Goal: Task Accomplishment & Management: Use online tool/utility

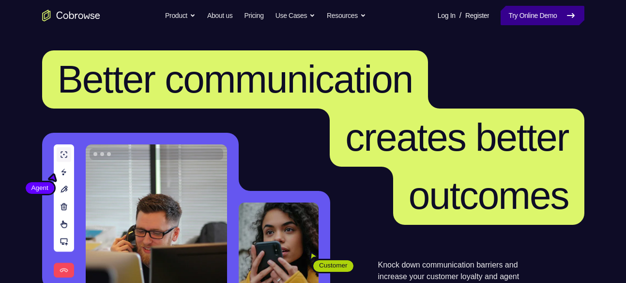
drag, startPoint x: 0, startPoint y: 0, endPoint x: 522, endPoint y: 16, distance: 522.3
click at [522, 16] on link "Try Online Demo" at bounding box center [541, 15] width 83 height 19
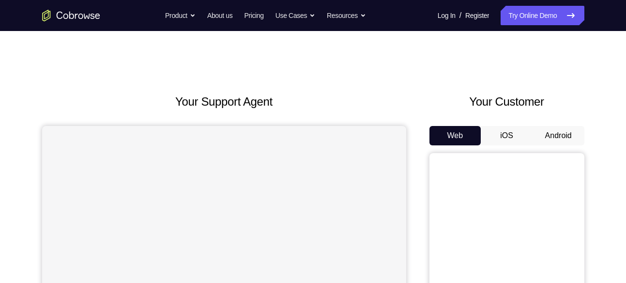
click at [570, 132] on button "Android" at bounding box center [558, 135] width 52 height 19
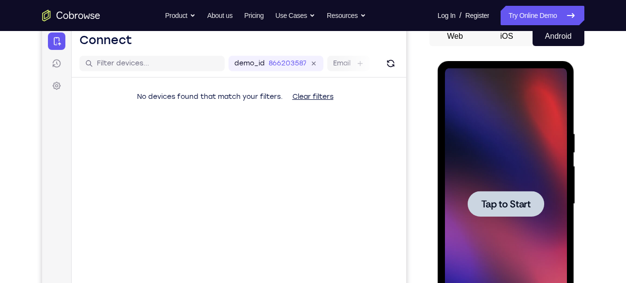
click at [494, 195] on div at bounding box center [505, 204] width 76 height 26
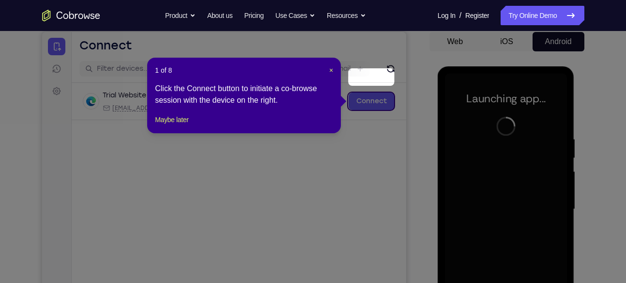
scroll to position [88, 0]
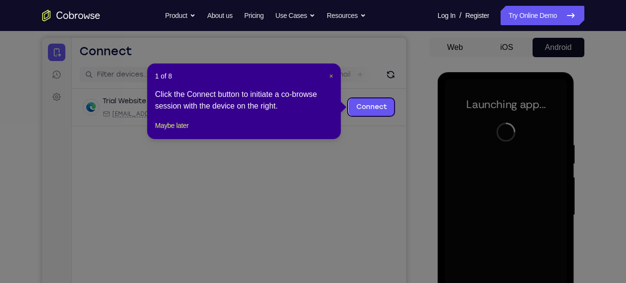
click at [331, 76] on span "×" at bounding box center [331, 76] width 4 height 8
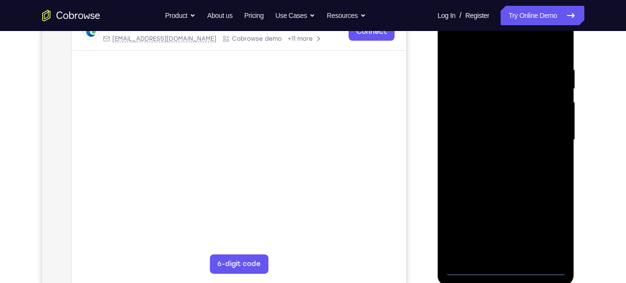
scroll to position [165, 0]
click at [509, 269] on div at bounding box center [506, 137] width 122 height 271
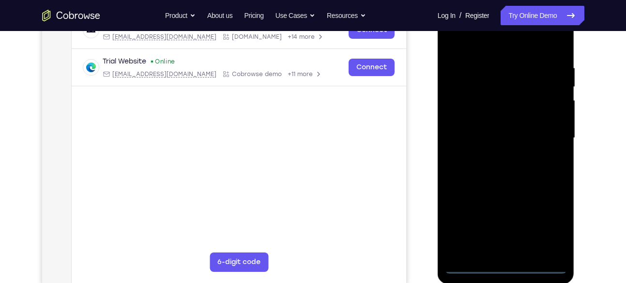
click at [550, 226] on div at bounding box center [506, 137] width 122 height 271
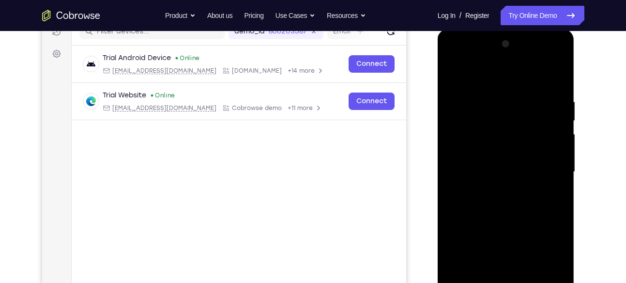
scroll to position [128, 0]
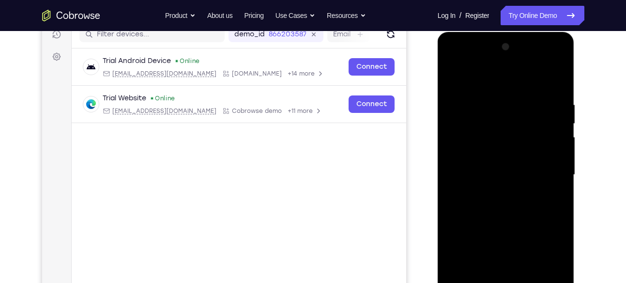
click at [487, 85] on div at bounding box center [506, 174] width 122 height 271
click at [548, 170] on div at bounding box center [506, 174] width 122 height 271
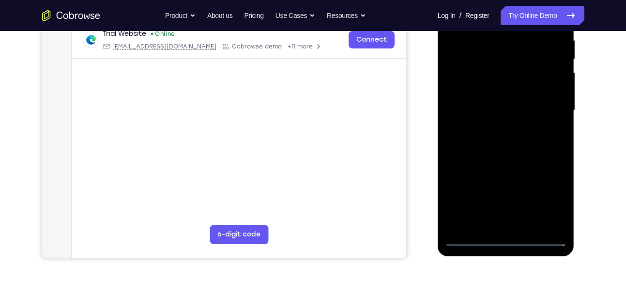
scroll to position [193, 0]
click at [513, 222] on div at bounding box center [506, 109] width 122 height 271
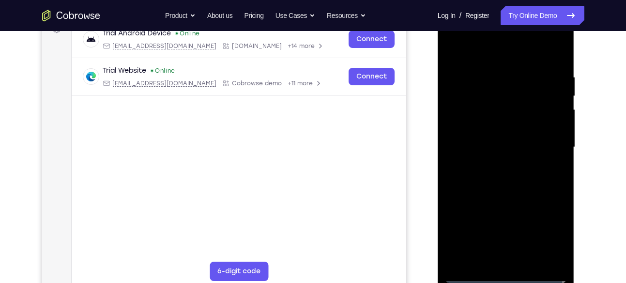
scroll to position [159, 0]
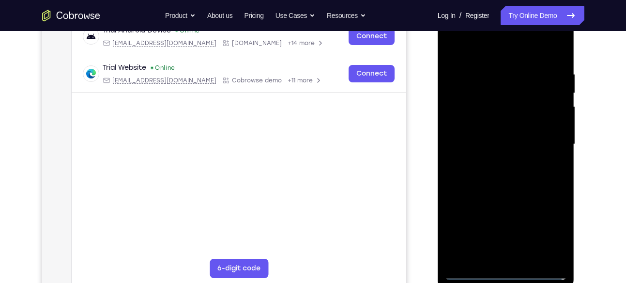
click at [486, 136] on div at bounding box center [506, 144] width 122 height 271
click at [498, 128] on div at bounding box center [506, 144] width 122 height 271
click at [500, 142] on div at bounding box center [506, 144] width 122 height 271
click at [503, 175] on div at bounding box center [506, 144] width 122 height 271
click at [501, 170] on div at bounding box center [506, 144] width 122 height 271
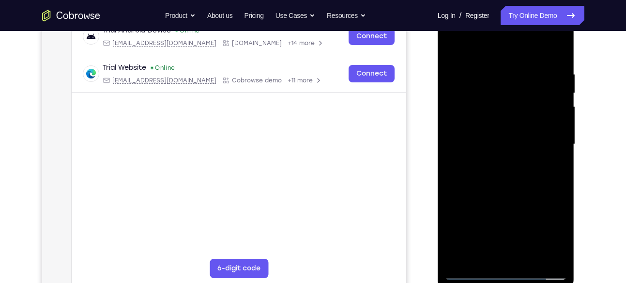
click at [554, 159] on div at bounding box center [506, 144] width 122 height 271
click at [526, 143] on div at bounding box center [506, 144] width 122 height 271
click at [526, 175] on div at bounding box center [506, 144] width 122 height 271
click at [526, 172] on div at bounding box center [506, 144] width 122 height 271
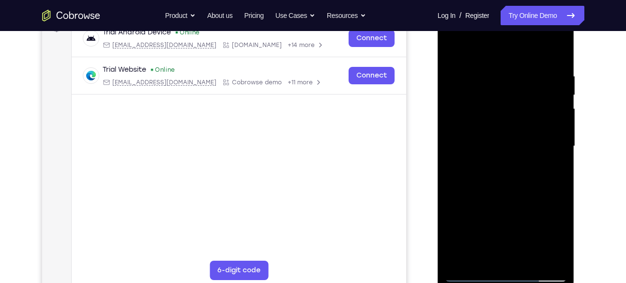
scroll to position [155, 0]
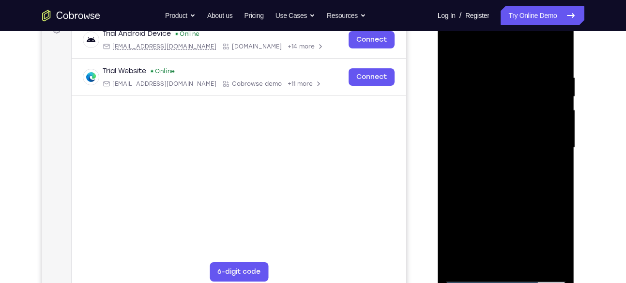
click at [555, 66] on div at bounding box center [506, 147] width 122 height 271
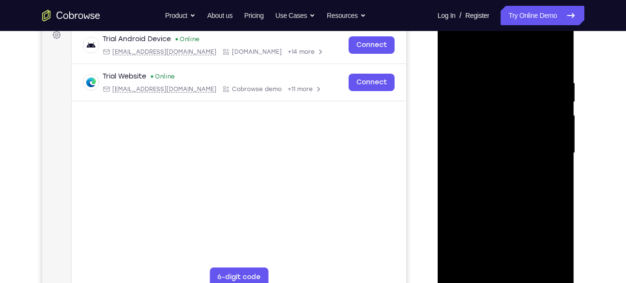
scroll to position [144, 0]
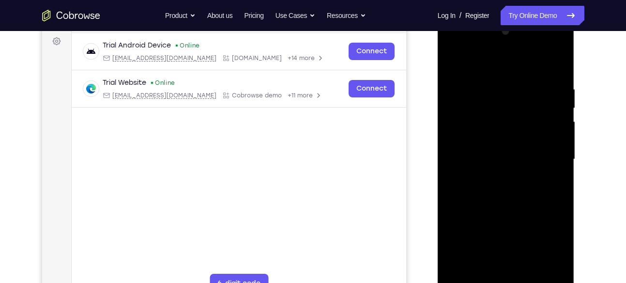
click at [558, 64] on div at bounding box center [506, 159] width 122 height 271
click at [513, 76] on div at bounding box center [506, 159] width 122 height 271
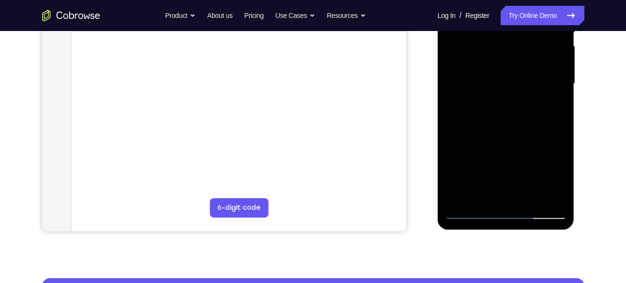
scroll to position [222, 0]
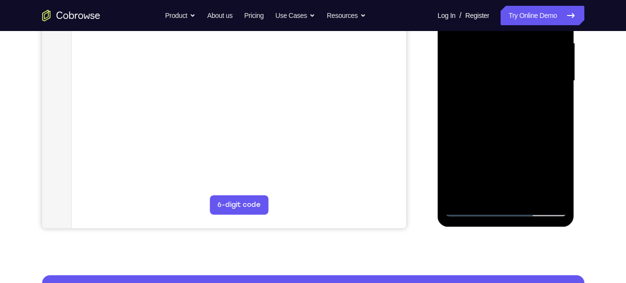
click at [529, 191] on div at bounding box center [506, 80] width 122 height 271
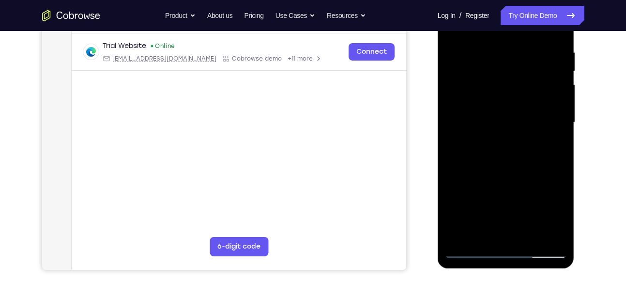
scroll to position [180, 0]
click at [513, 171] on div at bounding box center [506, 122] width 122 height 271
click at [508, 96] on div at bounding box center [506, 122] width 122 height 271
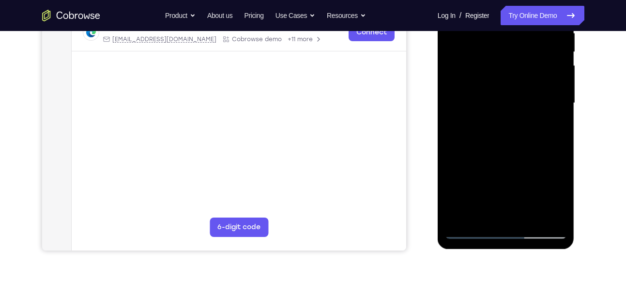
scroll to position [200, 0]
click at [498, 123] on div at bounding box center [506, 102] width 122 height 271
click at [507, 122] on div at bounding box center [506, 102] width 122 height 271
click at [500, 122] on div at bounding box center [506, 102] width 122 height 271
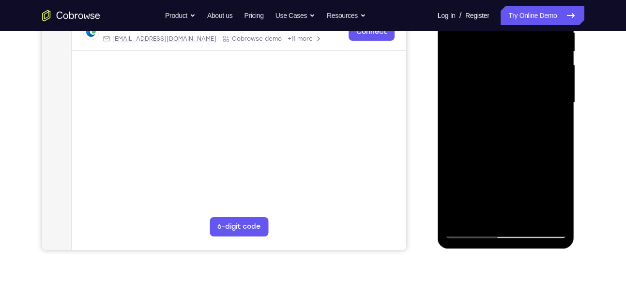
click at [538, 128] on div at bounding box center [506, 102] width 122 height 271
click at [555, 125] on div at bounding box center [506, 102] width 122 height 271
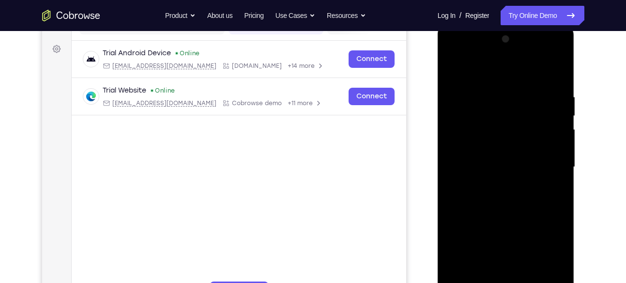
scroll to position [136, 0]
click at [465, 69] on div at bounding box center [506, 166] width 122 height 271
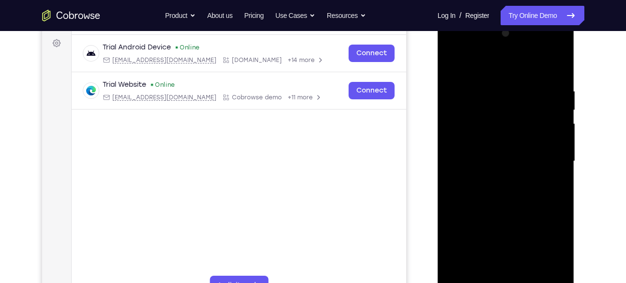
scroll to position [141, 0]
click at [463, 87] on div at bounding box center [506, 161] width 122 height 271
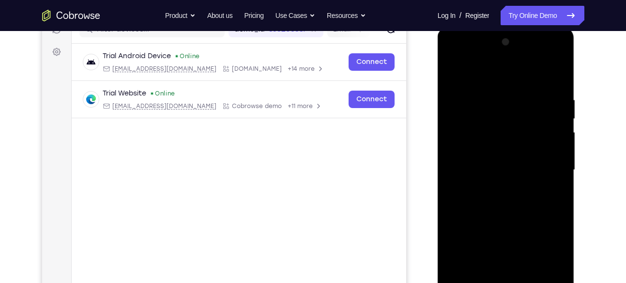
scroll to position [113, 0]
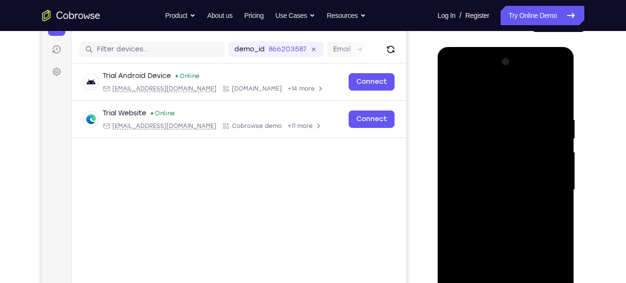
click at [519, 127] on div at bounding box center [506, 189] width 122 height 271
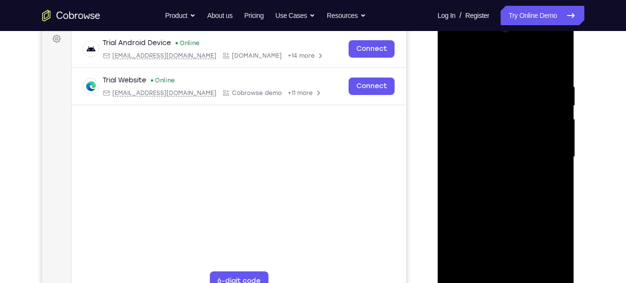
scroll to position [145, 0]
click at [455, 63] on div at bounding box center [506, 157] width 122 height 271
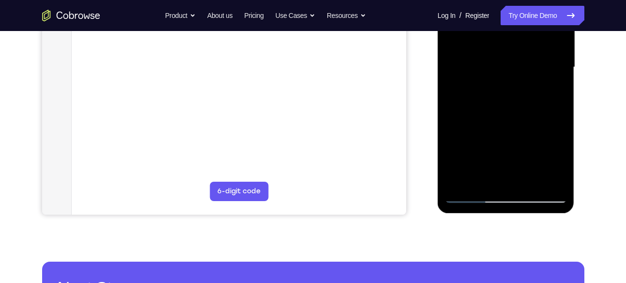
scroll to position [238, 0]
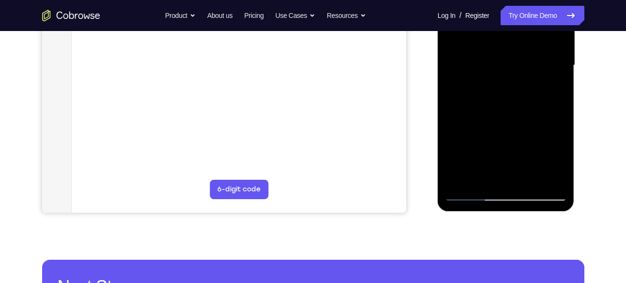
click at [472, 192] on div at bounding box center [506, 65] width 122 height 271
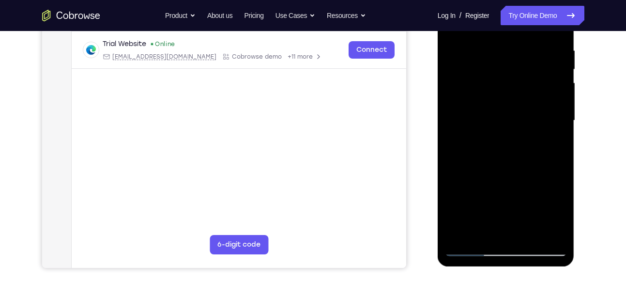
scroll to position [180, 0]
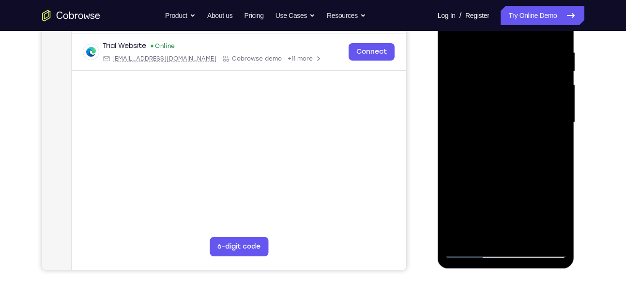
drag, startPoint x: 522, startPoint y: 76, endPoint x: 472, endPoint y: 77, distance: 50.3
click at [472, 77] on div at bounding box center [506, 122] width 122 height 271
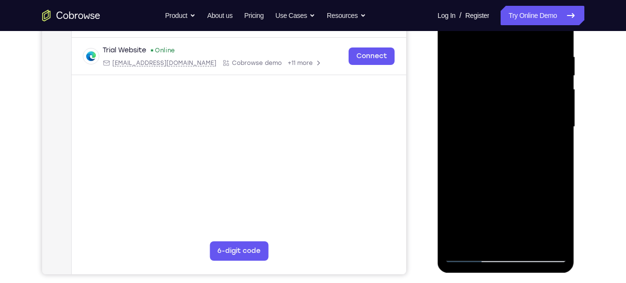
scroll to position [158, 0]
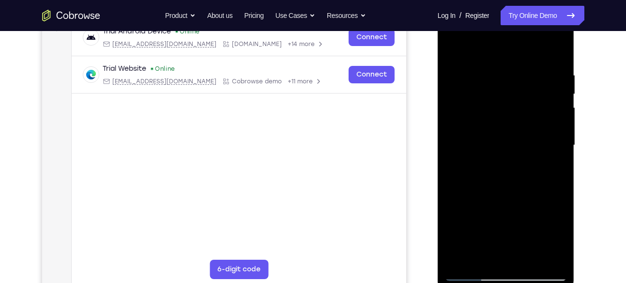
click at [456, 45] on div at bounding box center [506, 145] width 122 height 271
click at [486, 65] on div at bounding box center [506, 145] width 122 height 271
click at [553, 88] on div at bounding box center [506, 145] width 122 height 271
click at [553, 116] on div at bounding box center [506, 145] width 122 height 271
click at [555, 49] on div at bounding box center [506, 145] width 122 height 271
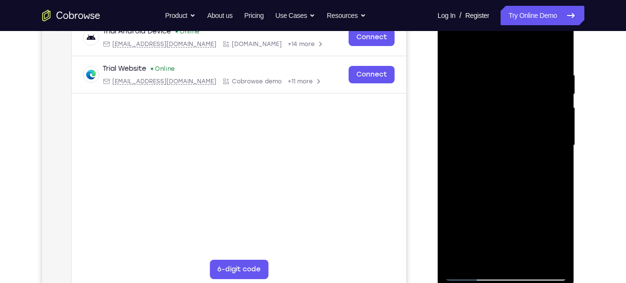
click at [529, 66] on div at bounding box center [506, 145] width 122 height 271
click at [553, 53] on div at bounding box center [506, 145] width 122 height 271
click at [546, 75] on div at bounding box center [506, 145] width 122 height 271
click at [556, 121] on div at bounding box center [506, 145] width 122 height 271
click at [555, 52] on div at bounding box center [506, 145] width 122 height 271
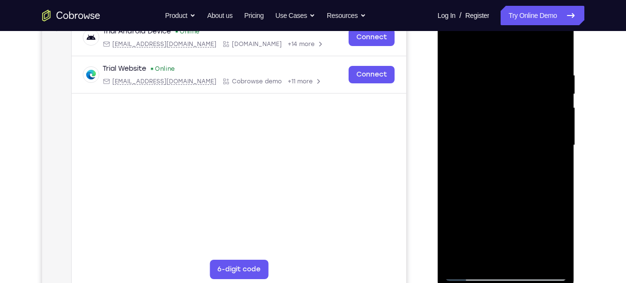
click at [554, 67] on div at bounding box center [506, 145] width 122 height 271
click at [554, 48] on div at bounding box center [506, 145] width 122 height 271
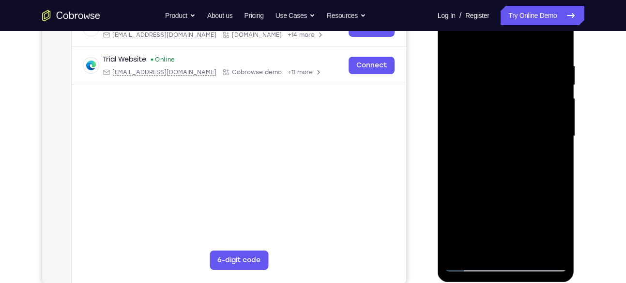
scroll to position [167, 0]
drag, startPoint x: 526, startPoint y: 203, endPoint x: 532, endPoint y: 170, distance: 32.8
click at [532, 170] on div at bounding box center [506, 135] width 122 height 271
click at [557, 148] on div at bounding box center [506, 135] width 122 height 271
click at [560, 151] on div at bounding box center [506, 135] width 122 height 271
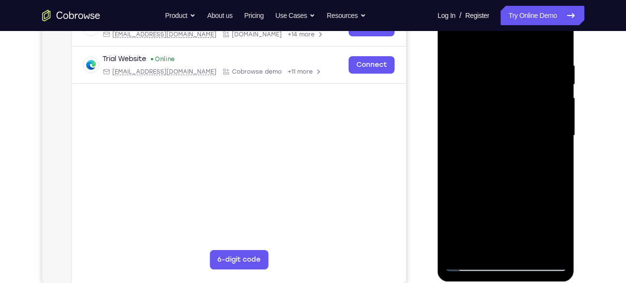
click at [560, 151] on div at bounding box center [506, 135] width 122 height 271
click at [454, 58] on div at bounding box center [506, 135] width 122 height 271
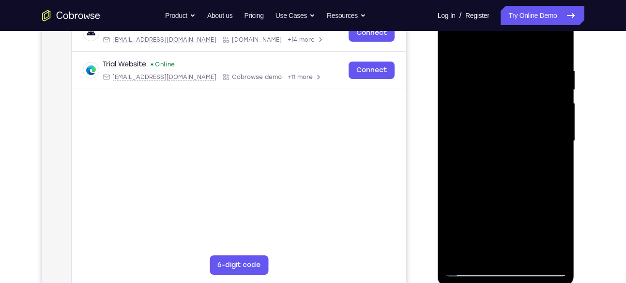
scroll to position [162, 0]
click at [542, 112] on div at bounding box center [506, 141] width 122 height 271
click at [559, 117] on div at bounding box center [506, 141] width 122 height 271
click at [553, 48] on div at bounding box center [506, 141] width 122 height 271
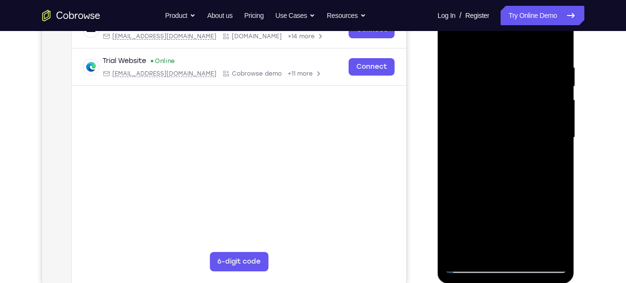
scroll to position [165, 0]
drag, startPoint x: 512, startPoint y: 88, endPoint x: 534, endPoint y: 195, distance: 109.1
click at [534, 195] on div at bounding box center [506, 137] width 122 height 271
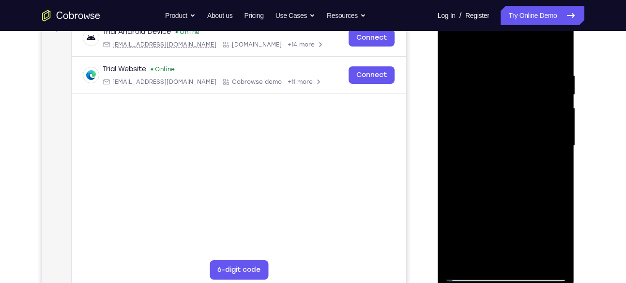
scroll to position [150, 0]
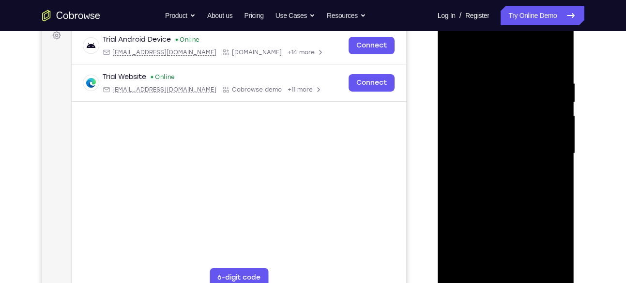
drag, startPoint x: 520, startPoint y: 121, endPoint x: 529, endPoint y: 267, distance: 146.0
click at [529, 267] on div at bounding box center [506, 153] width 122 height 271
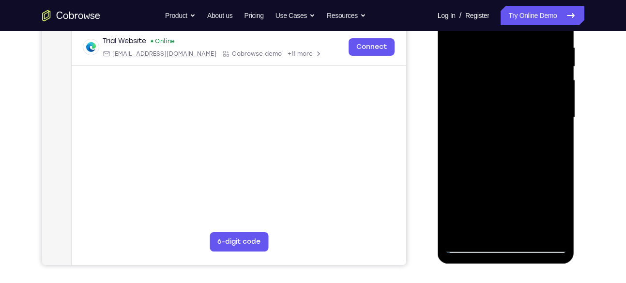
scroll to position [186, 0]
drag, startPoint x: 531, startPoint y: 186, endPoint x: 529, endPoint y: 88, distance: 98.7
click at [529, 88] on div at bounding box center [506, 117] width 122 height 271
drag, startPoint x: 525, startPoint y: 199, endPoint x: 522, endPoint y: 70, distance: 128.7
click at [522, 70] on div at bounding box center [506, 117] width 122 height 271
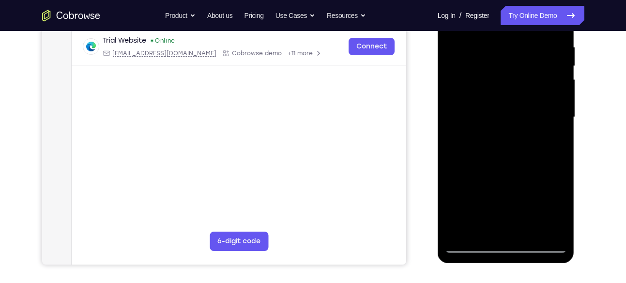
drag, startPoint x: 515, startPoint y: 177, endPoint x: 526, endPoint y: 44, distance: 133.1
click at [526, 44] on div at bounding box center [506, 117] width 122 height 271
drag, startPoint x: 516, startPoint y: 197, endPoint x: 518, endPoint y: 72, distance: 125.3
click at [518, 72] on div at bounding box center [506, 117] width 122 height 271
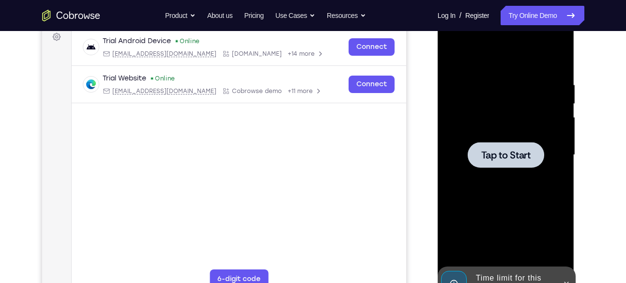
scroll to position [148, 0]
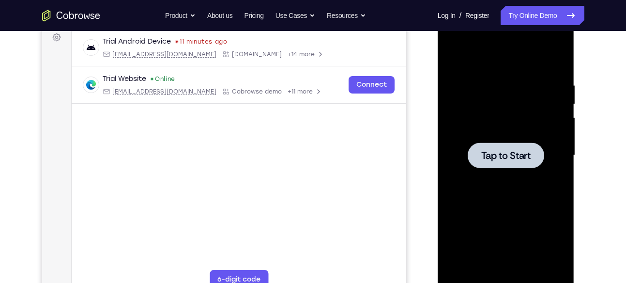
click at [513, 154] on span "Tap to Start" at bounding box center [505, 155] width 49 height 10
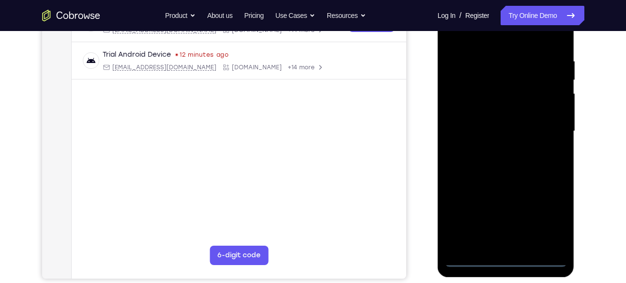
scroll to position [172, 0]
click at [508, 263] on div at bounding box center [506, 130] width 122 height 271
click at [543, 221] on div at bounding box center [506, 130] width 122 height 271
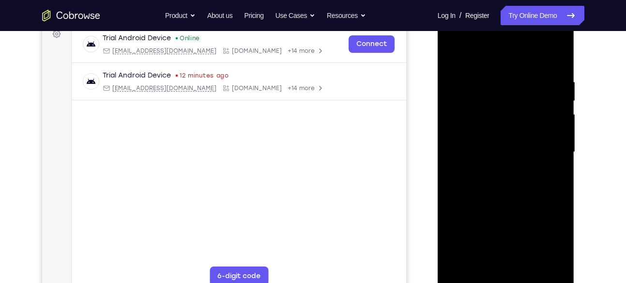
click at [480, 58] on div at bounding box center [506, 151] width 122 height 271
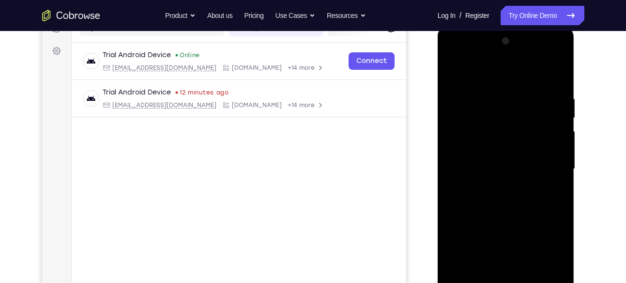
scroll to position [133, 0]
click at [544, 164] on div at bounding box center [506, 169] width 122 height 271
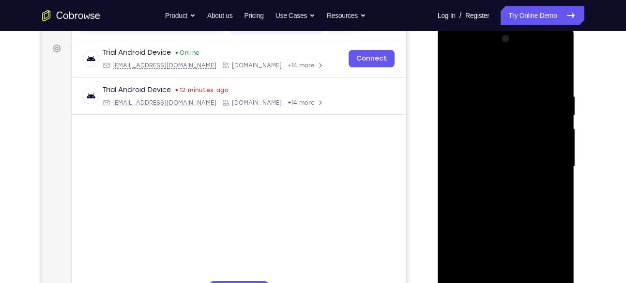
click at [498, 183] on div at bounding box center [506, 166] width 122 height 271
click at [493, 183] on div at bounding box center [506, 166] width 122 height 271
click at [496, 161] on div at bounding box center [506, 166] width 122 height 271
click at [505, 149] on div at bounding box center [506, 166] width 122 height 271
click at [503, 167] on div at bounding box center [506, 166] width 122 height 271
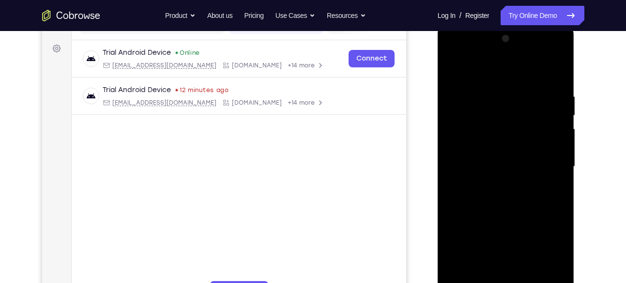
click at [497, 200] on div at bounding box center [506, 166] width 122 height 271
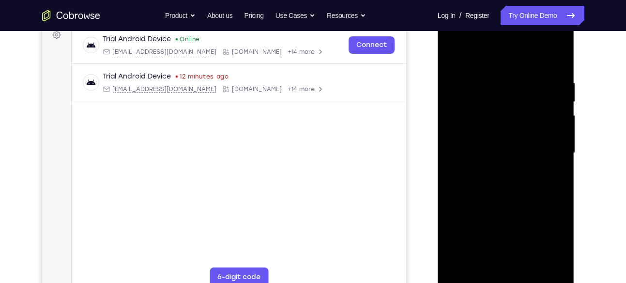
scroll to position [150, 0]
click at [555, 63] on div at bounding box center [506, 152] width 122 height 271
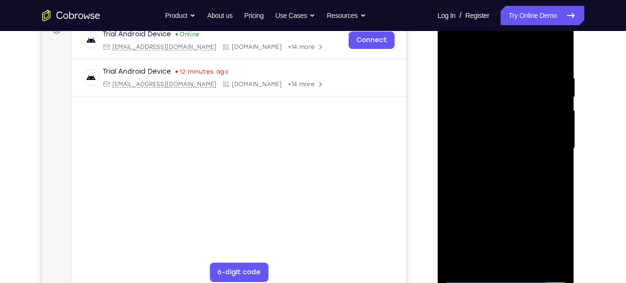
scroll to position [154, 0]
click at [530, 260] on div at bounding box center [506, 148] width 122 height 271
click at [499, 199] on div at bounding box center [506, 148] width 122 height 271
drag, startPoint x: 508, startPoint y: 236, endPoint x: 500, endPoint y: 172, distance: 64.8
click at [500, 172] on div at bounding box center [506, 148] width 122 height 271
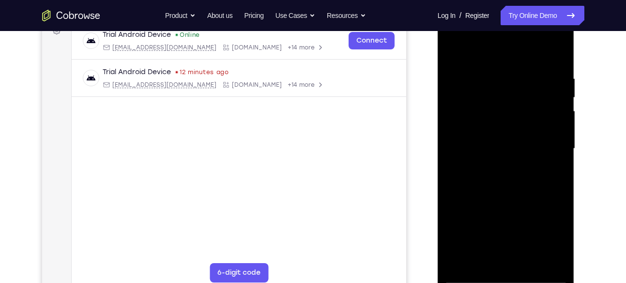
drag, startPoint x: 516, startPoint y: 177, endPoint x: 513, endPoint y: 106, distance: 70.7
click at [513, 106] on div at bounding box center [506, 148] width 122 height 271
drag, startPoint x: 491, startPoint y: 204, endPoint x: 498, endPoint y: 74, distance: 130.3
click at [498, 74] on div at bounding box center [506, 148] width 122 height 271
drag, startPoint x: 484, startPoint y: 205, endPoint x: 490, endPoint y: 117, distance: 88.7
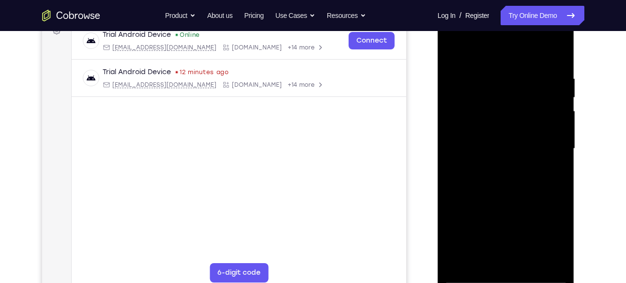
click at [490, 117] on div at bounding box center [506, 148] width 122 height 271
drag, startPoint x: 476, startPoint y: 219, endPoint x: 477, endPoint y: 137, distance: 81.8
click at [477, 137] on div at bounding box center [506, 148] width 122 height 271
click at [460, 153] on div at bounding box center [506, 148] width 122 height 271
click at [475, 57] on div at bounding box center [506, 148] width 122 height 271
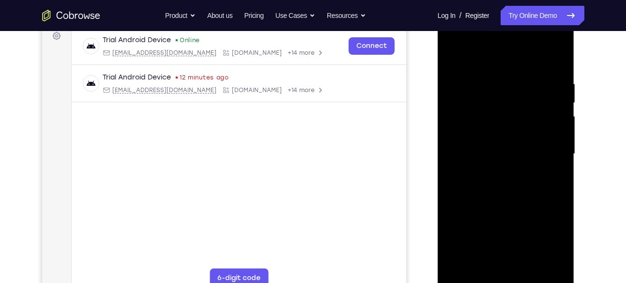
scroll to position [149, 0]
click at [452, 58] on div at bounding box center [506, 154] width 122 height 271
click at [450, 58] on div at bounding box center [506, 154] width 122 height 271
drag, startPoint x: 487, startPoint y: 193, endPoint x: 476, endPoint y: 69, distance: 124.3
click at [476, 69] on div at bounding box center [506, 154] width 122 height 271
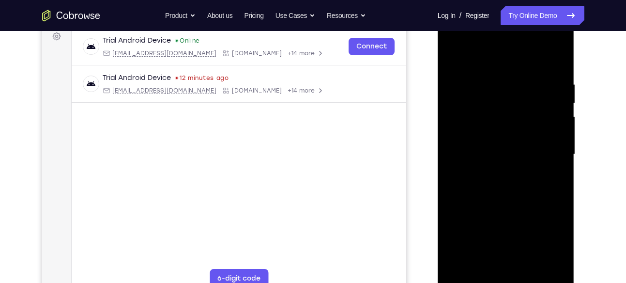
drag, startPoint x: 482, startPoint y: 208, endPoint x: 479, endPoint y: 64, distance: 143.7
click at [479, 64] on div at bounding box center [506, 154] width 122 height 271
drag, startPoint x: 488, startPoint y: 212, endPoint x: 489, endPoint y: 83, distance: 129.7
click at [489, 83] on div at bounding box center [506, 154] width 122 height 271
drag, startPoint x: 484, startPoint y: 222, endPoint x: 490, endPoint y: 115, distance: 107.1
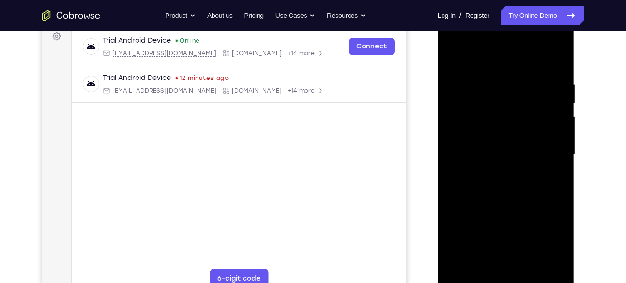
click at [490, 115] on div at bounding box center [506, 154] width 122 height 271
click at [461, 206] on div at bounding box center [506, 154] width 122 height 271
click at [477, 57] on div at bounding box center [506, 154] width 122 height 271
click at [455, 59] on div at bounding box center [506, 154] width 122 height 271
click at [453, 58] on div at bounding box center [506, 154] width 122 height 271
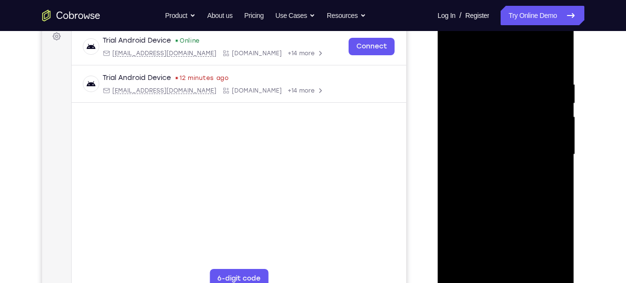
click at [453, 58] on div at bounding box center [506, 154] width 122 height 271
click at [555, 83] on div at bounding box center [506, 154] width 122 height 271
click at [548, 91] on div at bounding box center [506, 154] width 122 height 271
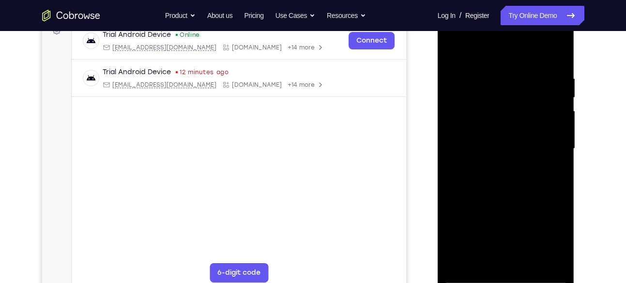
scroll to position [155, 0]
click at [553, 113] on div at bounding box center [506, 148] width 122 height 271
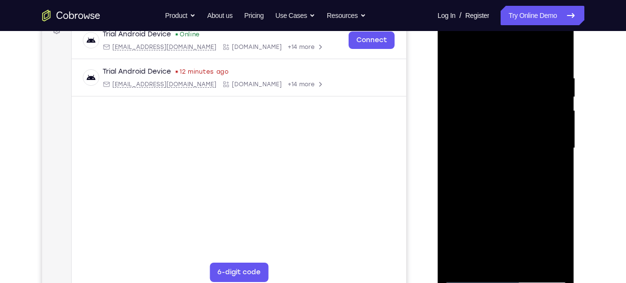
scroll to position [154, 0]
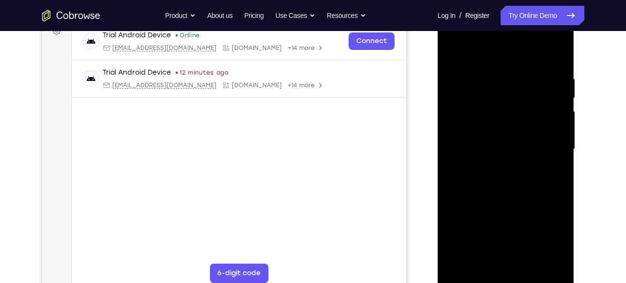
click at [552, 117] on div at bounding box center [506, 149] width 122 height 271
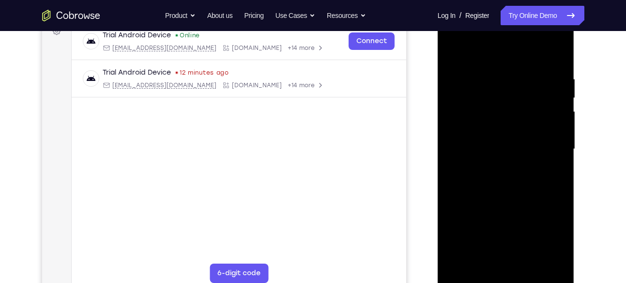
click at [554, 132] on div at bounding box center [506, 149] width 122 height 271
click at [564, 138] on div at bounding box center [506, 149] width 122 height 271
click at [557, 140] on div at bounding box center [506, 149] width 122 height 271
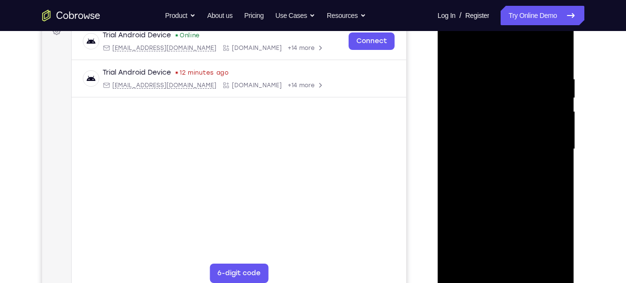
click at [557, 140] on div at bounding box center [506, 149] width 122 height 271
drag, startPoint x: 503, startPoint y: 136, endPoint x: 572, endPoint y: 131, distance: 69.9
click at [572, 131] on div at bounding box center [505, 150] width 137 height 288
click at [549, 128] on div at bounding box center [506, 149] width 122 height 271
click at [563, 131] on div at bounding box center [506, 149] width 122 height 271
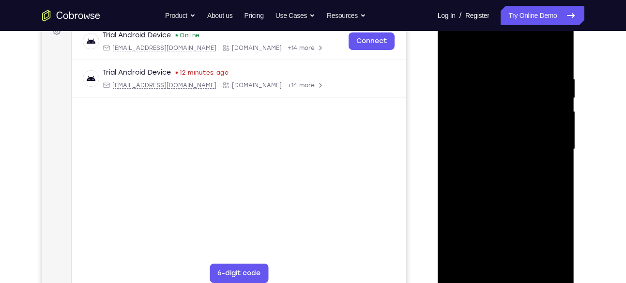
click at [557, 135] on div at bounding box center [506, 149] width 122 height 271
click at [555, 122] on div at bounding box center [506, 149] width 122 height 271
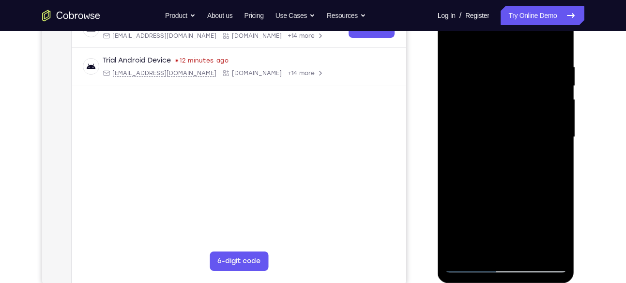
scroll to position [165, 0]
click at [558, 116] on div at bounding box center [506, 137] width 122 height 271
click at [558, 46] on div at bounding box center [506, 137] width 122 height 271
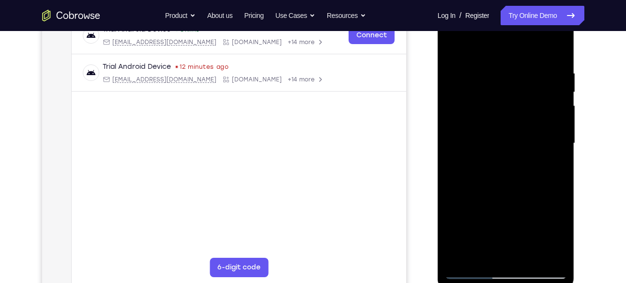
scroll to position [159, 0]
drag, startPoint x: 545, startPoint y: 63, endPoint x: 471, endPoint y: 77, distance: 75.0
click at [471, 77] on div at bounding box center [506, 143] width 122 height 271
click at [509, 70] on div at bounding box center [506, 143] width 122 height 271
click at [555, 48] on div at bounding box center [506, 143] width 122 height 271
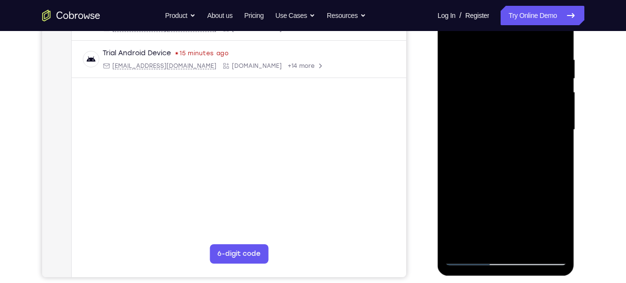
scroll to position [171, 0]
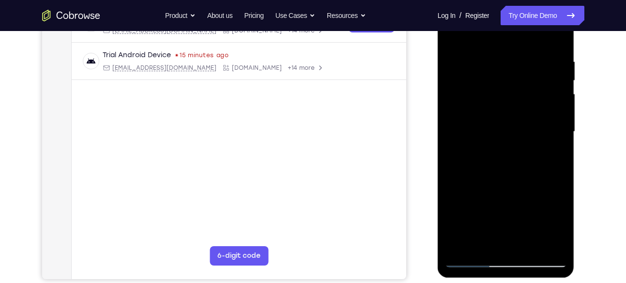
drag, startPoint x: 540, startPoint y: 64, endPoint x: 465, endPoint y: 67, distance: 75.6
click at [465, 67] on div at bounding box center [506, 131] width 122 height 271
drag, startPoint x: 542, startPoint y: 53, endPoint x: 500, endPoint y: 63, distance: 43.3
click at [500, 63] on div at bounding box center [506, 131] width 122 height 271
click at [487, 54] on div at bounding box center [506, 131] width 122 height 271
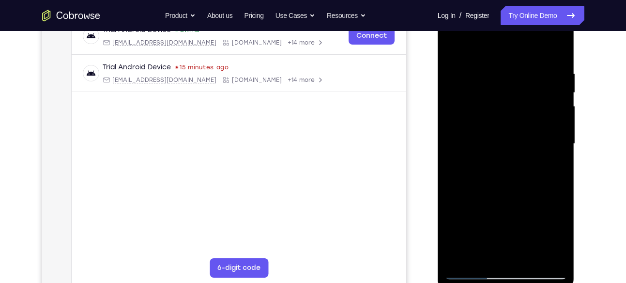
scroll to position [159, 0]
click at [552, 56] on div at bounding box center [506, 144] width 122 height 271
drag, startPoint x: 551, startPoint y: 68, endPoint x: 427, endPoint y: 95, distance: 126.8
click at [437, 95] on html "Online web based iOS Simulators and Android Emulators. Run iPhone, iPad, Mobile…" at bounding box center [506, 146] width 138 height 290
click at [498, 72] on div at bounding box center [506, 144] width 122 height 271
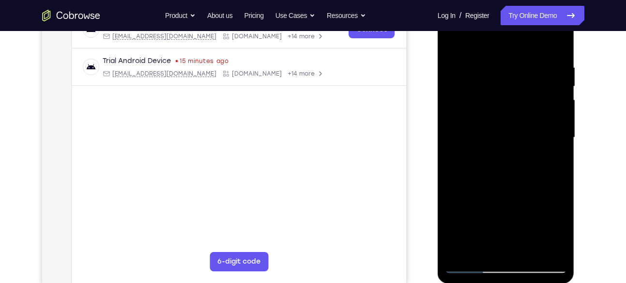
scroll to position [164, 0]
click at [556, 108] on div at bounding box center [506, 138] width 122 height 271
click at [563, 69] on div at bounding box center [506, 138] width 122 height 271
click at [561, 75] on div at bounding box center [506, 138] width 122 height 271
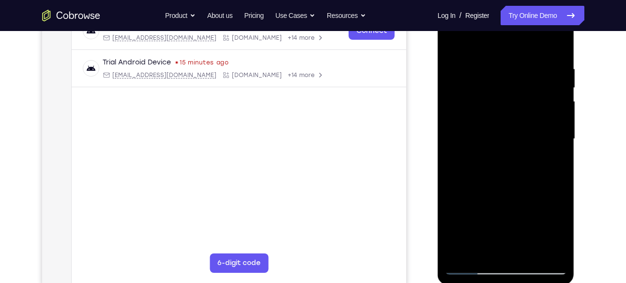
click at [560, 81] on div at bounding box center [506, 138] width 122 height 271
click at [558, 44] on div at bounding box center [506, 138] width 122 height 271
drag, startPoint x: 551, startPoint y: 56, endPoint x: 485, endPoint y: 59, distance: 66.4
click at [485, 59] on div at bounding box center [506, 138] width 122 height 271
click at [508, 63] on div at bounding box center [506, 138] width 122 height 271
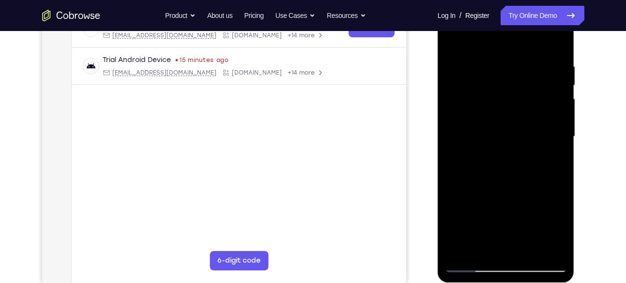
scroll to position [167, 0]
click at [553, 78] on div at bounding box center [506, 135] width 122 height 271
click at [553, 45] on div at bounding box center [506, 135] width 122 height 271
click at [529, 58] on div at bounding box center [506, 135] width 122 height 271
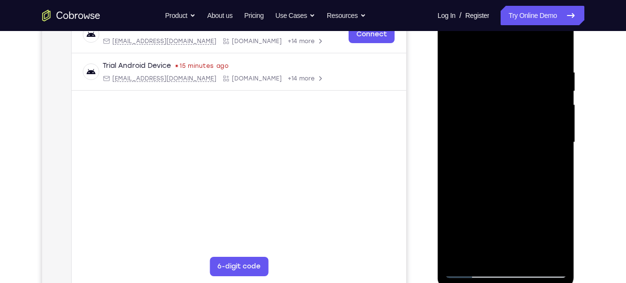
scroll to position [160, 0]
click at [497, 118] on div at bounding box center [506, 142] width 122 height 271
click at [524, 127] on div at bounding box center [506, 142] width 122 height 271
click at [454, 45] on div at bounding box center [506, 142] width 122 height 271
click at [556, 46] on div at bounding box center [506, 142] width 122 height 271
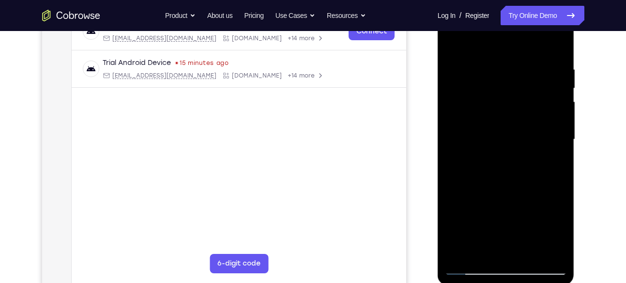
scroll to position [156, 0]
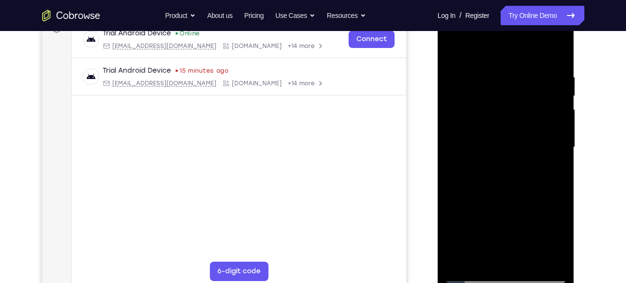
drag, startPoint x: 523, startPoint y: 127, endPoint x: 528, endPoint y: 249, distance: 122.0
click at [528, 249] on div at bounding box center [506, 147] width 122 height 271
click at [519, 81] on div at bounding box center [506, 147] width 122 height 271
click at [551, 105] on div at bounding box center [506, 147] width 122 height 271
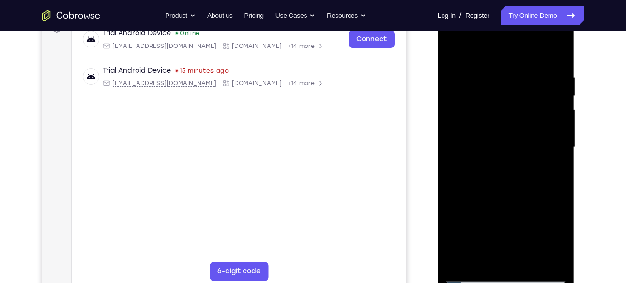
click at [556, 54] on div at bounding box center [506, 147] width 122 height 271
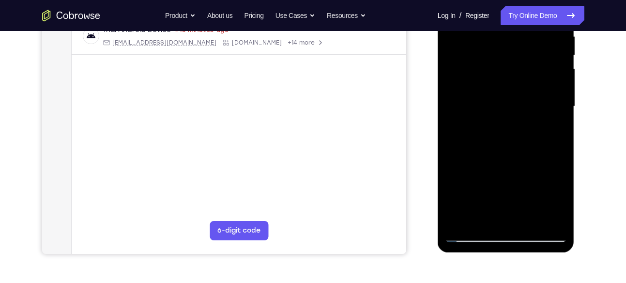
scroll to position [186, 0]
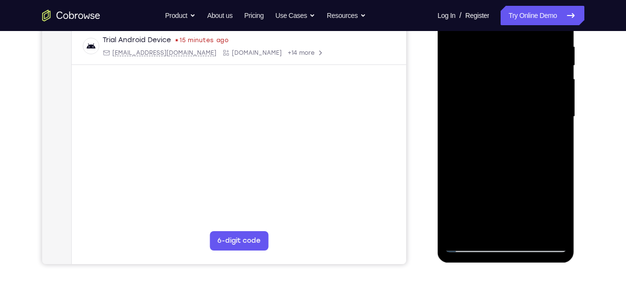
click at [524, 233] on div at bounding box center [506, 116] width 122 height 271
click at [471, 245] on div at bounding box center [506, 116] width 122 height 271
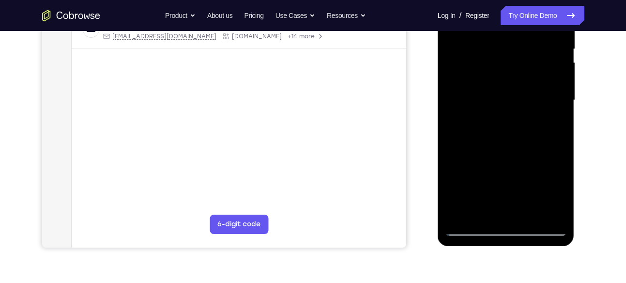
scroll to position [203, 0]
click at [526, 213] on div at bounding box center [506, 99] width 122 height 271
click at [484, 77] on div at bounding box center [506, 99] width 122 height 271
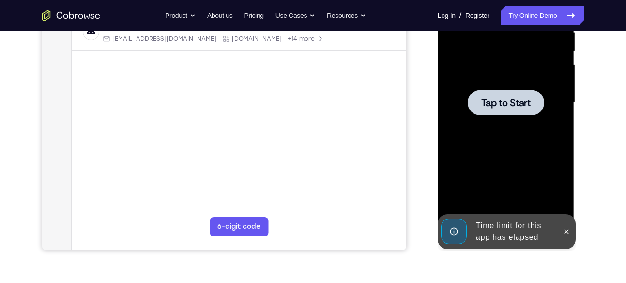
scroll to position [201, 0]
click at [492, 92] on div at bounding box center [505, 102] width 76 height 26
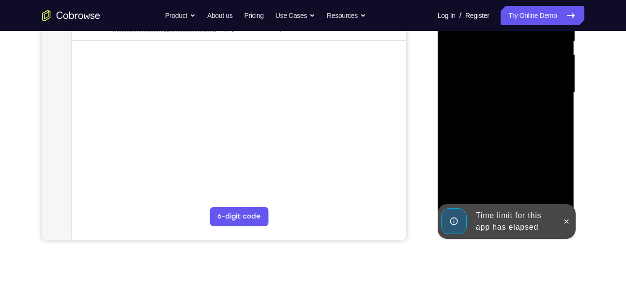
scroll to position [211, 0]
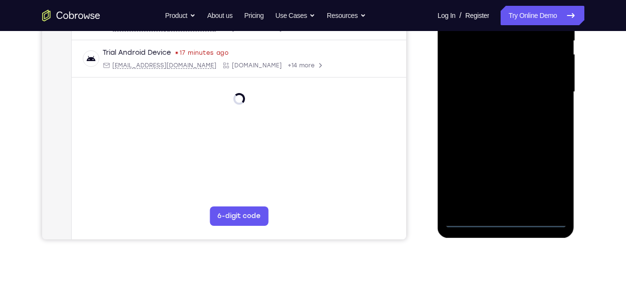
click at [507, 216] on div at bounding box center [506, 91] width 122 height 271
click at [513, 217] on div at bounding box center [506, 91] width 122 height 271
click at [549, 185] on div at bounding box center [506, 91] width 122 height 271
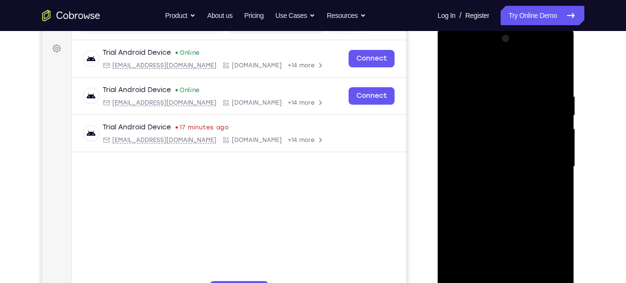
scroll to position [136, 0]
click at [473, 68] on div at bounding box center [506, 166] width 122 height 271
click at [539, 171] on div at bounding box center [506, 166] width 122 height 271
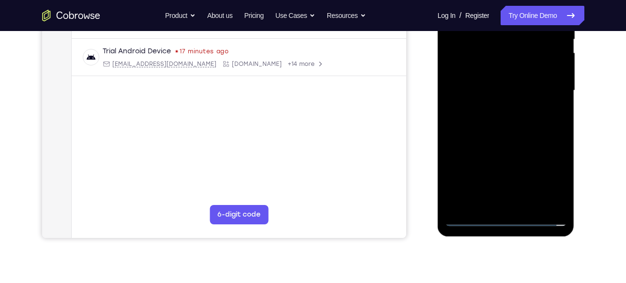
scroll to position [213, 0]
click at [515, 205] on div at bounding box center [506, 90] width 122 height 271
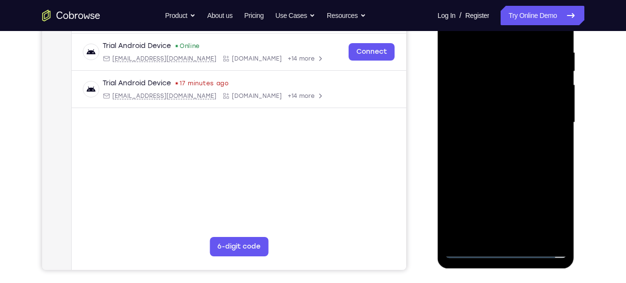
scroll to position [177, 0]
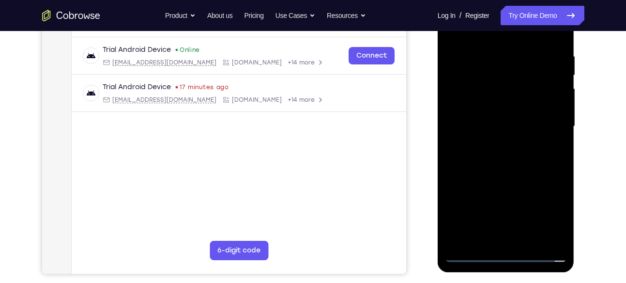
click at [490, 120] on div at bounding box center [506, 126] width 122 height 271
click at [504, 111] on div at bounding box center [506, 126] width 122 height 271
click at [499, 123] on div at bounding box center [506, 126] width 122 height 271
click at [499, 156] on div at bounding box center [506, 126] width 122 height 271
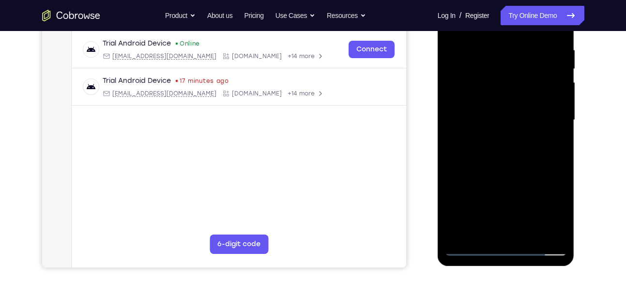
scroll to position [183, 0]
click at [553, 32] on div at bounding box center [506, 119] width 122 height 271
click at [527, 234] on div at bounding box center [506, 119] width 122 height 271
click at [507, 171] on div at bounding box center [506, 119] width 122 height 271
click at [498, 96] on div at bounding box center [506, 119] width 122 height 271
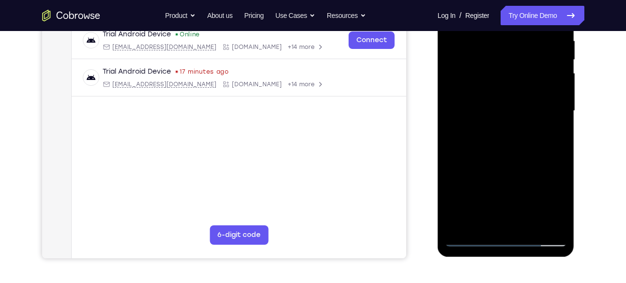
scroll to position [193, 0]
click at [478, 133] on div at bounding box center [506, 110] width 122 height 271
click at [484, 218] on div at bounding box center [506, 110] width 122 height 271
drag, startPoint x: 500, startPoint y: 197, endPoint x: 535, endPoint y: 53, distance: 148.9
click at [535, 53] on div at bounding box center [506, 110] width 122 height 271
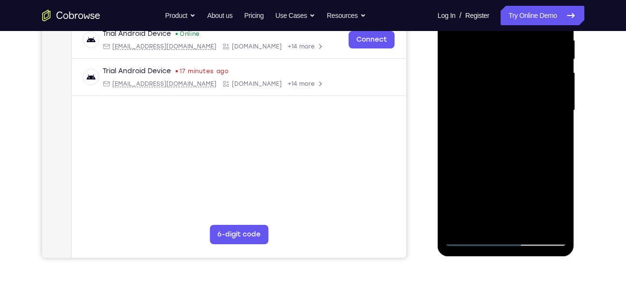
drag, startPoint x: 499, startPoint y: 200, endPoint x: 531, endPoint y: 60, distance: 143.1
click at [531, 60] on div at bounding box center [506, 110] width 122 height 271
click at [521, 167] on div at bounding box center [506, 110] width 122 height 271
click at [554, 128] on div at bounding box center [506, 110] width 122 height 271
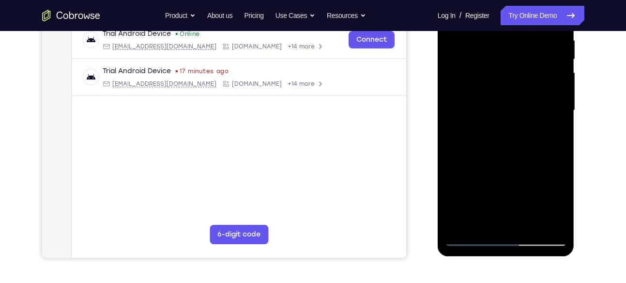
click at [472, 239] on div at bounding box center [506, 110] width 122 height 271
drag, startPoint x: 504, startPoint y: 126, endPoint x: 503, endPoint y: 193, distance: 66.8
click at [503, 193] on div at bounding box center [506, 110] width 122 height 271
click at [457, 156] on div at bounding box center [506, 110] width 122 height 271
click at [469, 174] on div at bounding box center [506, 110] width 122 height 271
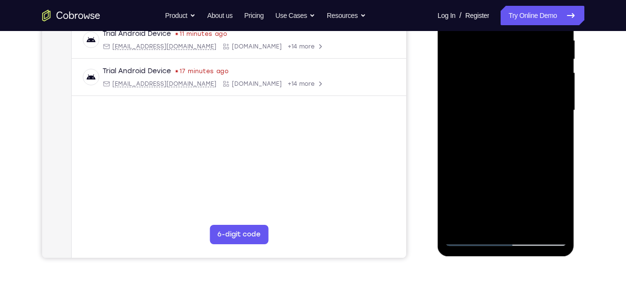
click at [475, 238] on div at bounding box center [506, 110] width 122 height 271
click at [525, 224] on div at bounding box center [506, 110] width 122 height 271
click at [479, 81] on div at bounding box center [506, 110] width 122 height 271
click at [471, 238] on div at bounding box center [506, 110] width 122 height 271
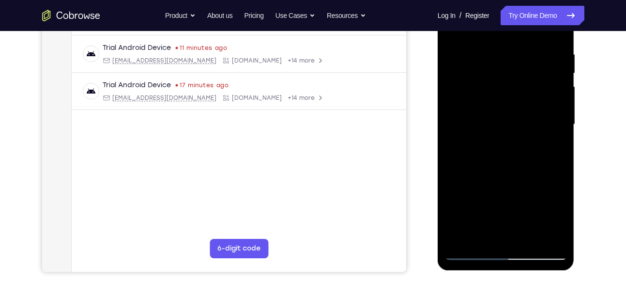
scroll to position [178, 0]
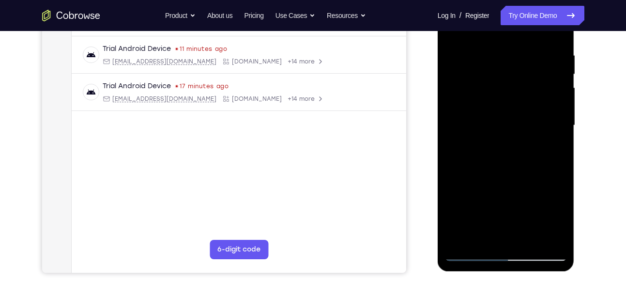
click at [463, 241] on div at bounding box center [506, 125] width 122 height 271
drag, startPoint x: 545, startPoint y: 51, endPoint x: 543, endPoint y: 199, distance: 147.6
click at [543, 199] on div at bounding box center [506, 125] width 122 height 271
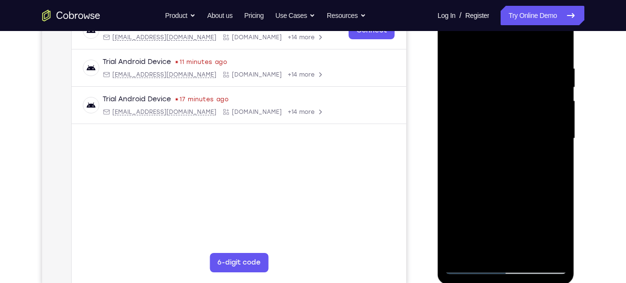
scroll to position [164, 0]
drag, startPoint x: 542, startPoint y: 71, endPoint x: 478, endPoint y: 80, distance: 65.5
click at [478, 80] on div at bounding box center [506, 139] width 122 height 271
drag, startPoint x: 543, startPoint y: 62, endPoint x: 463, endPoint y: 68, distance: 80.1
click at [463, 68] on div at bounding box center [506, 139] width 122 height 271
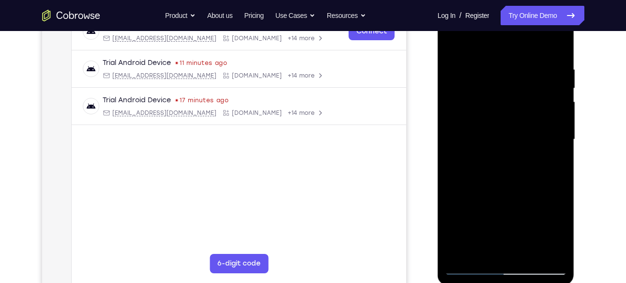
drag, startPoint x: 508, startPoint y: 151, endPoint x: 512, endPoint y: 87, distance: 64.5
click at [512, 87] on div at bounding box center [506, 139] width 122 height 271
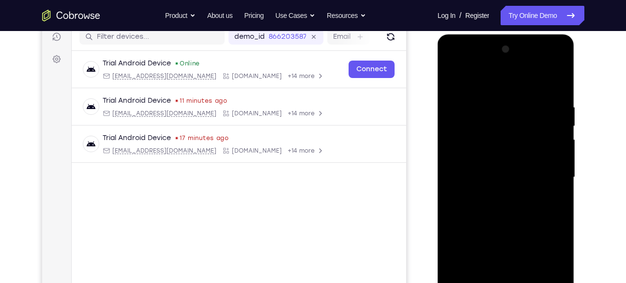
scroll to position [125, 0]
drag, startPoint x: 528, startPoint y: 108, endPoint x: 528, endPoint y: 213, distance: 105.0
click at [528, 213] on div at bounding box center [506, 177] width 122 height 271
drag, startPoint x: 546, startPoint y: 116, endPoint x: 453, endPoint y: 117, distance: 93.4
click at [453, 117] on div at bounding box center [506, 177] width 122 height 271
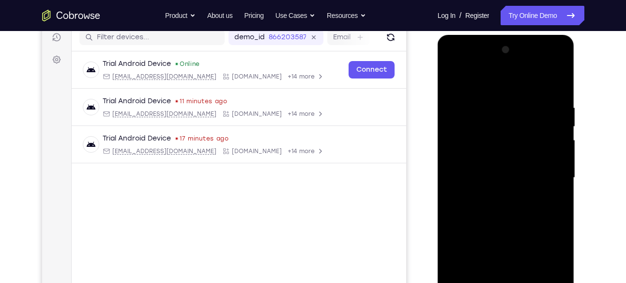
drag, startPoint x: 493, startPoint y: 204, endPoint x: 492, endPoint y: 144, distance: 60.0
click at [492, 144] on div at bounding box center [506, 177] width 122 height 271
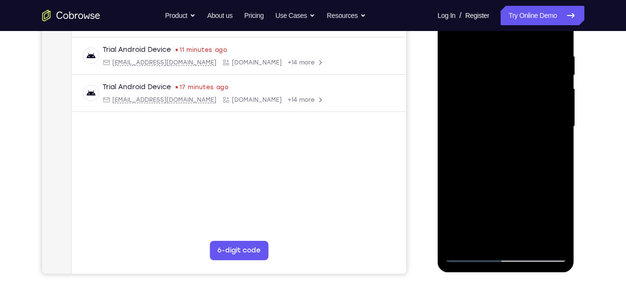
scroll to position [177, 0]
click at [485, 129] on div at bounding box center [506, 125] width 122 height 271
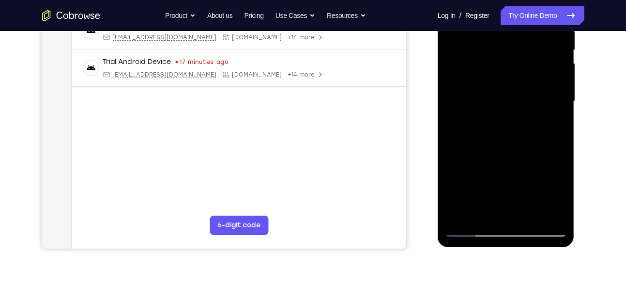
scroll to position [202, 0]
click at [526, 214] on div at bounding box center [506, 100] width 122 height 271
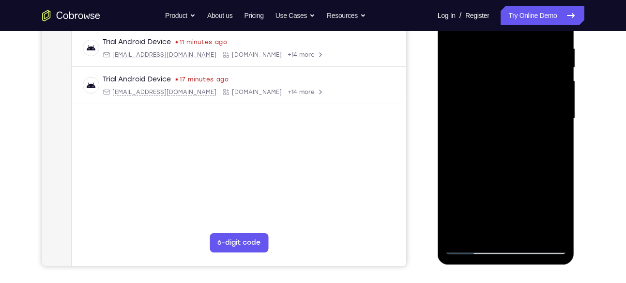
scroll to position [185, 0]
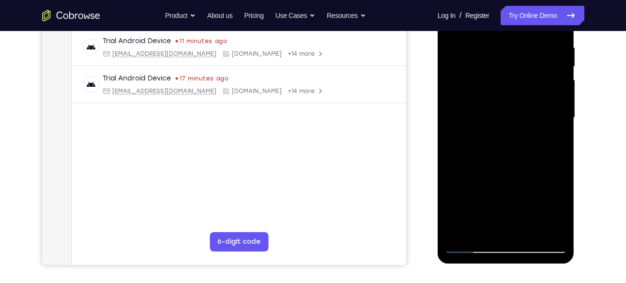
click at [487, 51] on div at bounding box center [506, 117] width 122 height 271
click at [490, 96] on div at bounding box center [506, 117] width 122 height 271
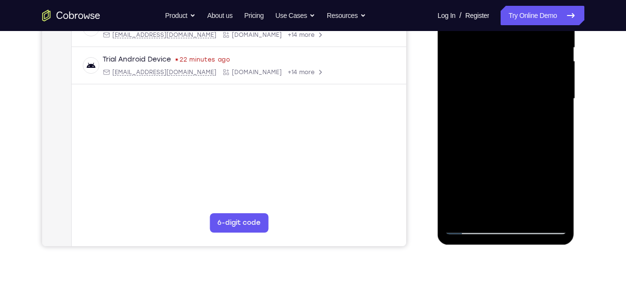
scroll to position [204, 0]
click at [470, 221] on div at bounding box center [506, 99] width 122 height 271
click at [471, 229] on div at bounding box center [506, 99] width 122 height 271
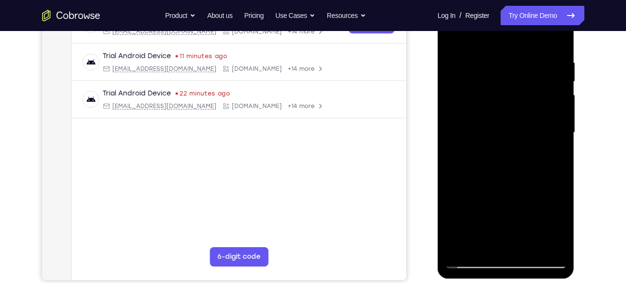
scroll to position [200, 0]
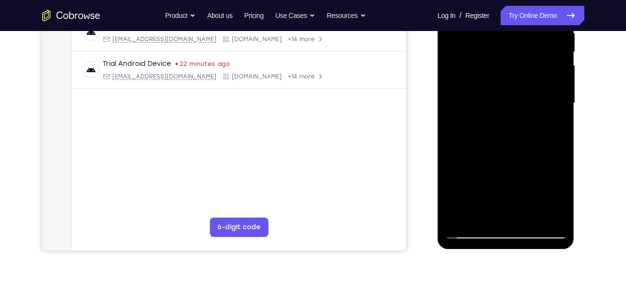
drag, startPoint x: 489, startPoint y: 79, endPoint x: 491, endPoint y: 270, distance: 191.1
click at [491, 251] on html "Online web based iOS Simulators and Android Emulators. Run iPhone, iPad, Mobile…" at bounding box center [506, 105] width 138 height 290
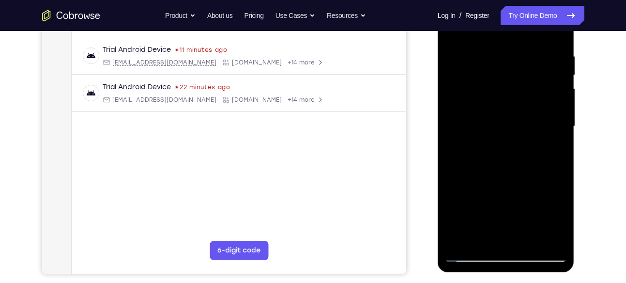
scroll to position [176, 0]
drag, startPoint x: 490, startPoint y: 137, endPoint x: 487, endPoint y: 246, distance: 108.4
click at [487, 246] on div at bounding box center [506, 127] width 122 height 271
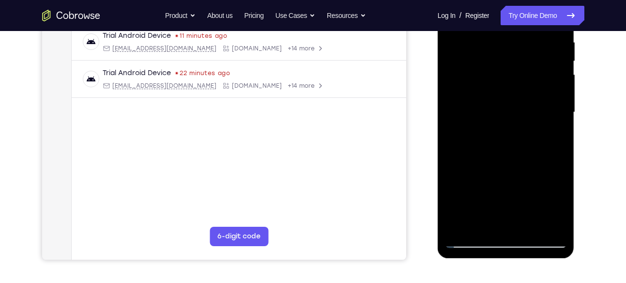
scroll to position [191, 0]
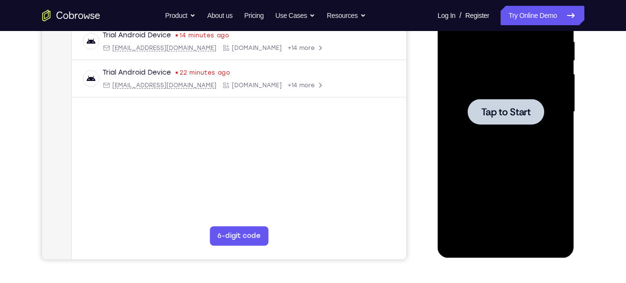
click at [521, 121] on div at bounding box center [505, 112] width 76 height 26
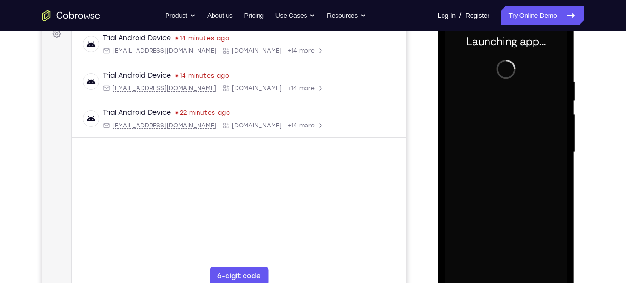
scroll to position [155, 0]
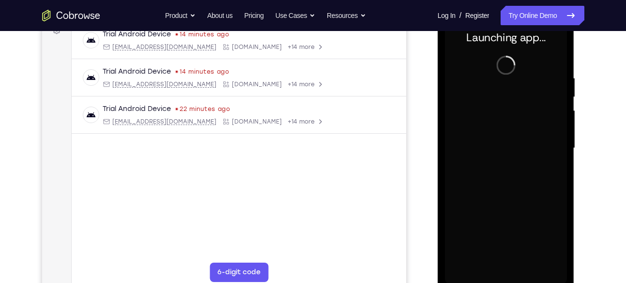
click at [504, 99] on div at bounding box center [506, 148] width 122 height 271
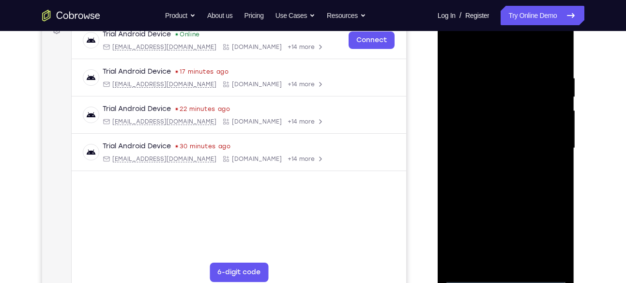
click at [505, 276] on div at bounding box center [506, 148] width 122 height 271
click at [552, 229] on div at bounding box center [506, 148] width 122 height 271
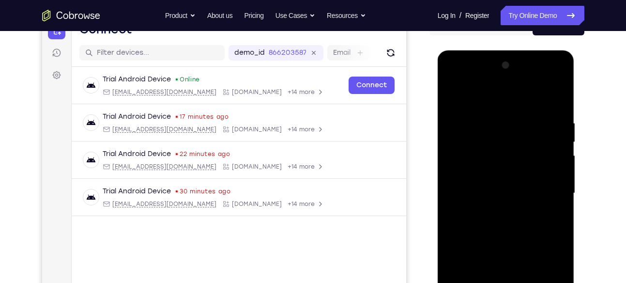
scroll to position [108, 0]
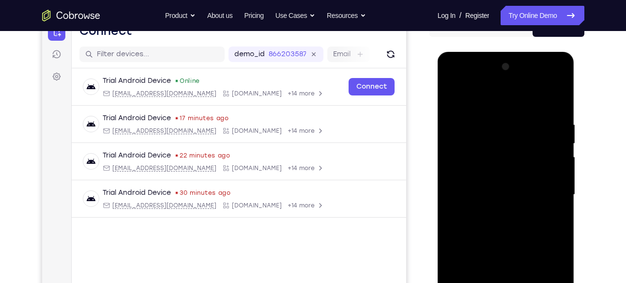
click at [500, 102] on div at bounding box center [506, 194] width 122 height 271
click at [549, 184] on div at bounding box center [506, 194] width 122 height 271
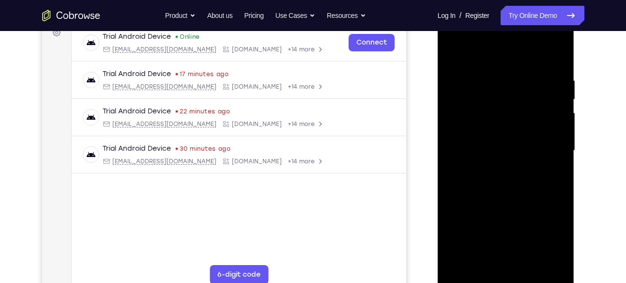
scroll to position [153, 0]
click at [494, 168] on div at bounding box center [506, 150] width 122 height 271
click at [501, 140] on div at bounding box center [506, 150] width 122 height 271
click at [509, 131] on div at bounding box center [506, 150] width 122 height 271
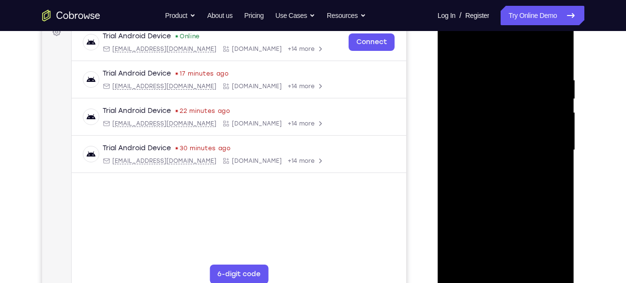
click at [505, 147] on div at bounding box center [506, 150] width 122 height 271
click at [478, 195] on div at bounding box center [506, 150] width 122 height 271
click at [506, 142] on div at bounding box center [506, 150] width 122 height 271
click at [495, 145] on div at bounding box center [506, 150] width 122 height 271
click at [499, 186] on div at bounding box center [506, 150] width 122 height 271
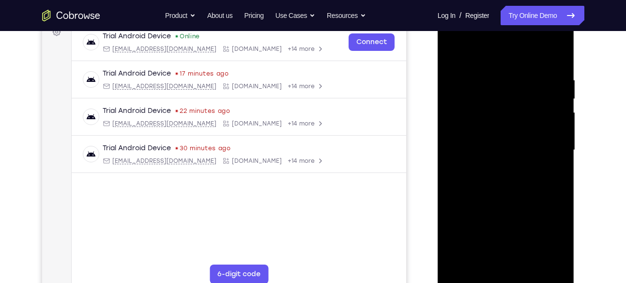
click at [502, 174] on div at bounding box center [506, 150] width 122 height 271
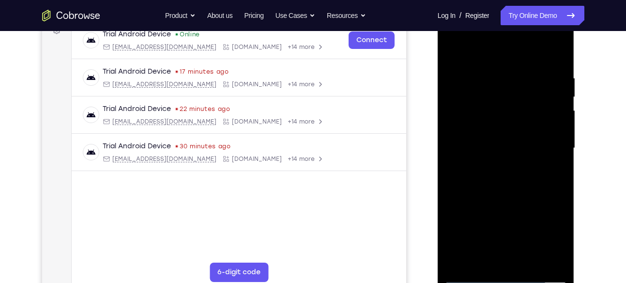
scroll to position [155, 0]
click at [554, 60] on div at bounding box center [506, 147] width 122 height 271
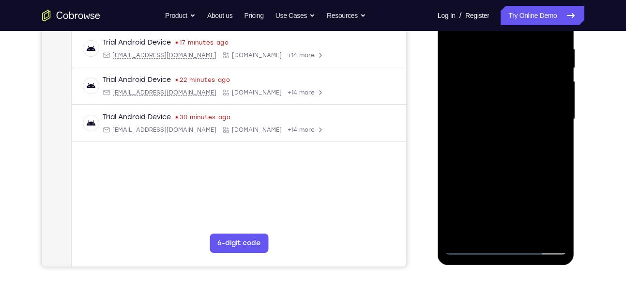
click at [526, 230] on div at bounding box center [506, 119] width 122 height 271
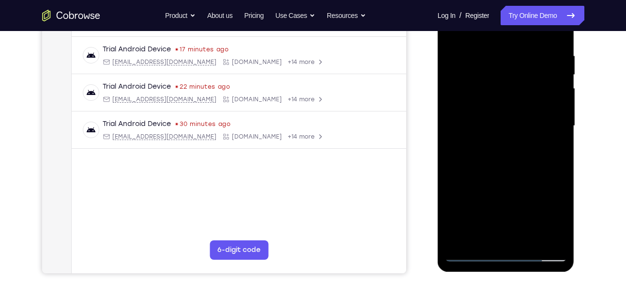
scroll to position [178, 0]
click at [498, 173] on div at bounding box center [506, 125] width 122 height 271
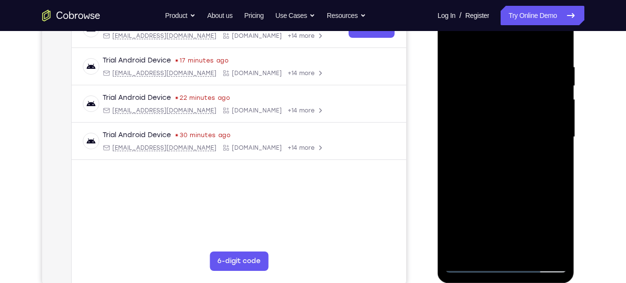
scroll to position [164, 0]
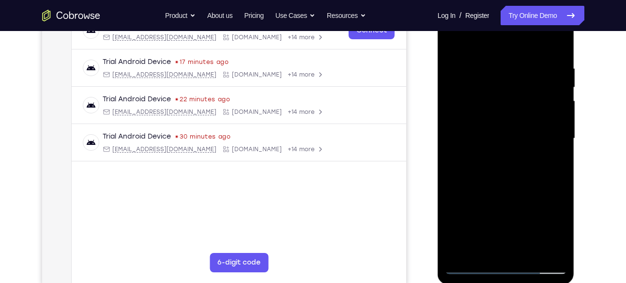
drag, startPoint x: 490, startPoint y: 164, endPoint x: 482, endPoint y: 60, distance: 104.8
click at [482, 60] on div at bounding box center [506, 138] width 122 height 271
drag, startPoint x: 491, startPoint y: 200, endPoint x: 491, endPoint y: 63, distance: 137.4
click at [491, 63] on div at bounding box center [506, 138] width 122 height 271
drag, startPoint x: 495, startPoint y: 212, endPoint x: 493, endPoint y: 83, distance: 129.7
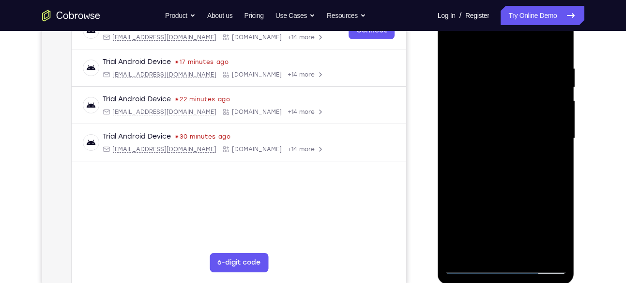
click at [493, 83] on div at bounding box center [506, 138] width 122 height 271
drag, startPoint x: 494, startPoint y: 218, endPoint x: 493, endPoint y: 96, distance: 122.4
click at [493, 96] on div at bounding box center [506, 138] width 122 height 271
click at [453, 40] on div at bounding box center [506, 138] width 122 height 271
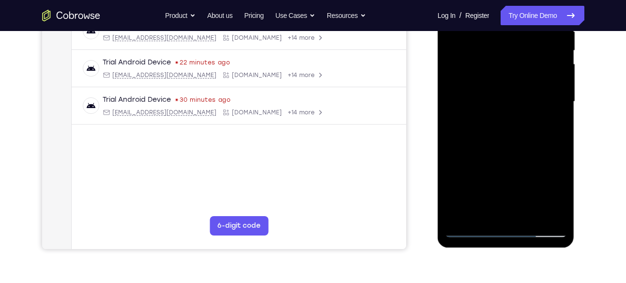
scroll to position [162, 0]
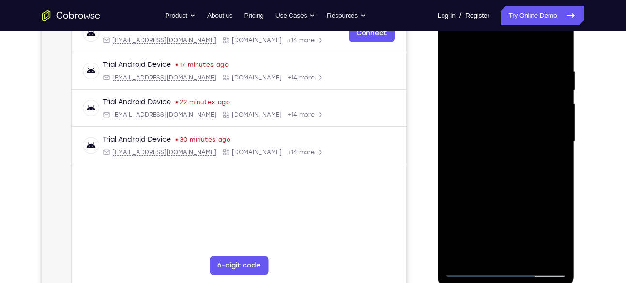
click at [516, 70] on div at bounding box center [506, 141] width 122 height 271
click at [552, 48] on div at bounding box center [506, 141] width 122 height 271
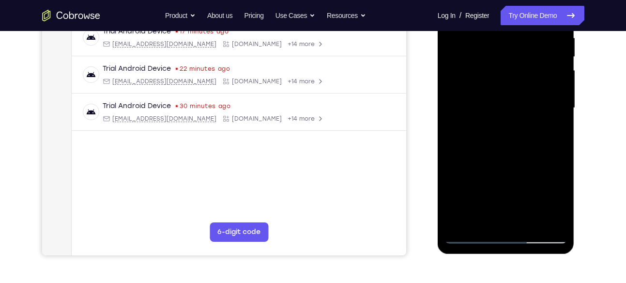
scroll to position [195, 0]
click at [473, 233] on div at bounding box center [506, 107] width 122 height 271
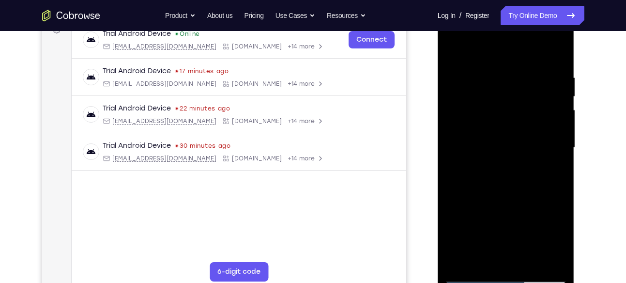
scroll to position [154, 0]
